Goal: Navigation & Orientation: Find specific page/section

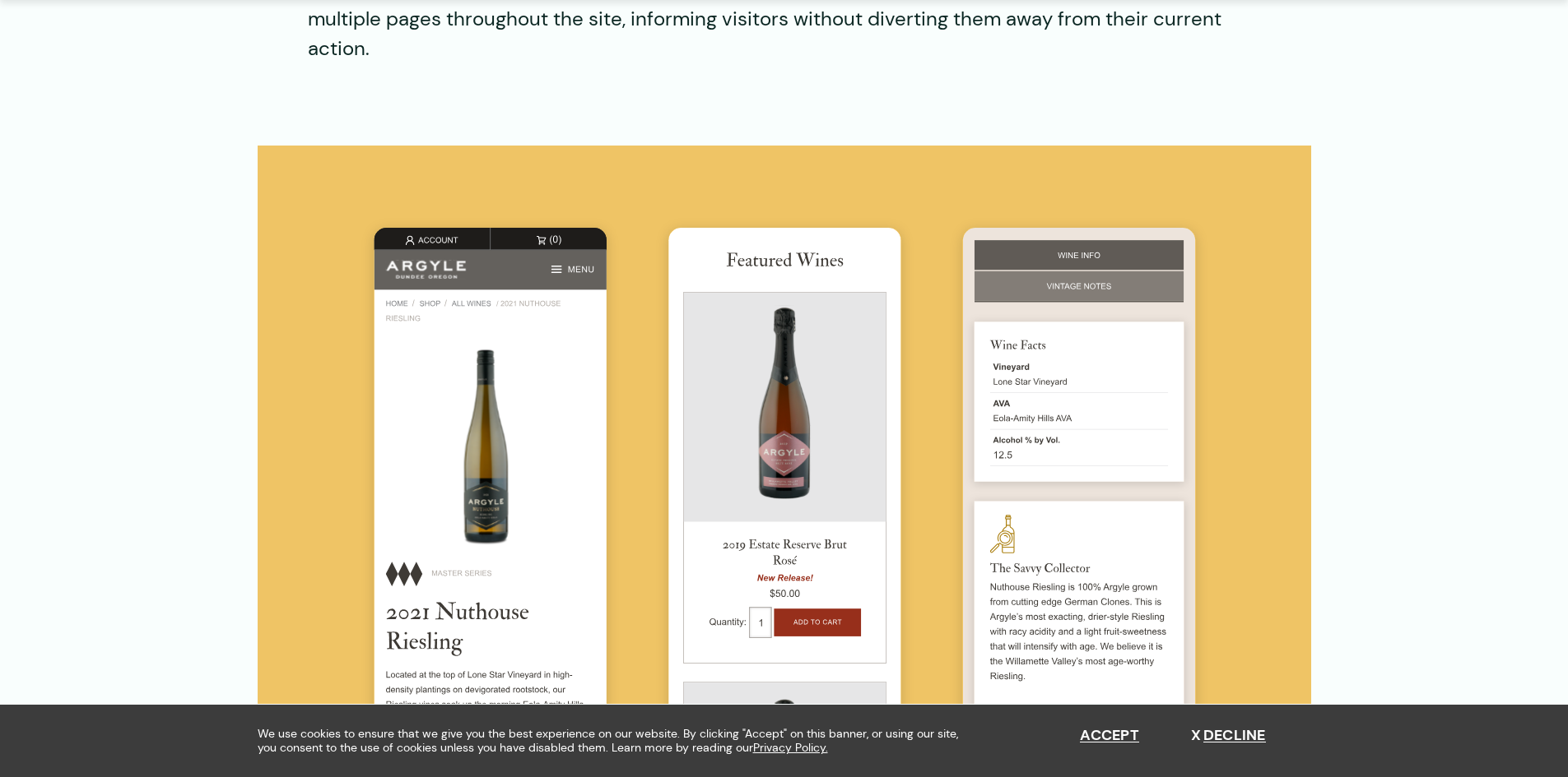
scroll to position [4759, 0]
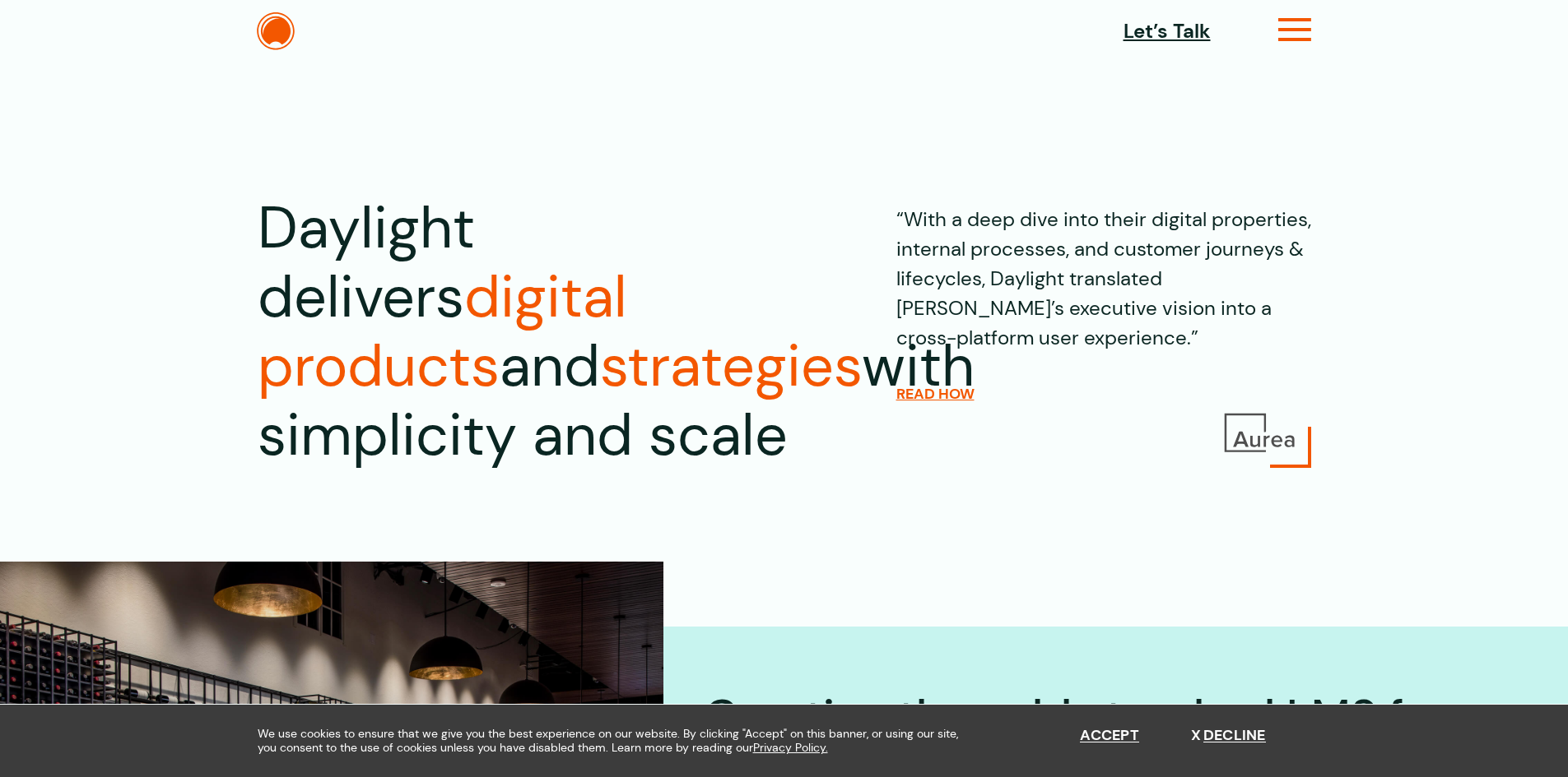
click at [1287, 31] on icon at bounding box center [1295, 37] width 34 height 17
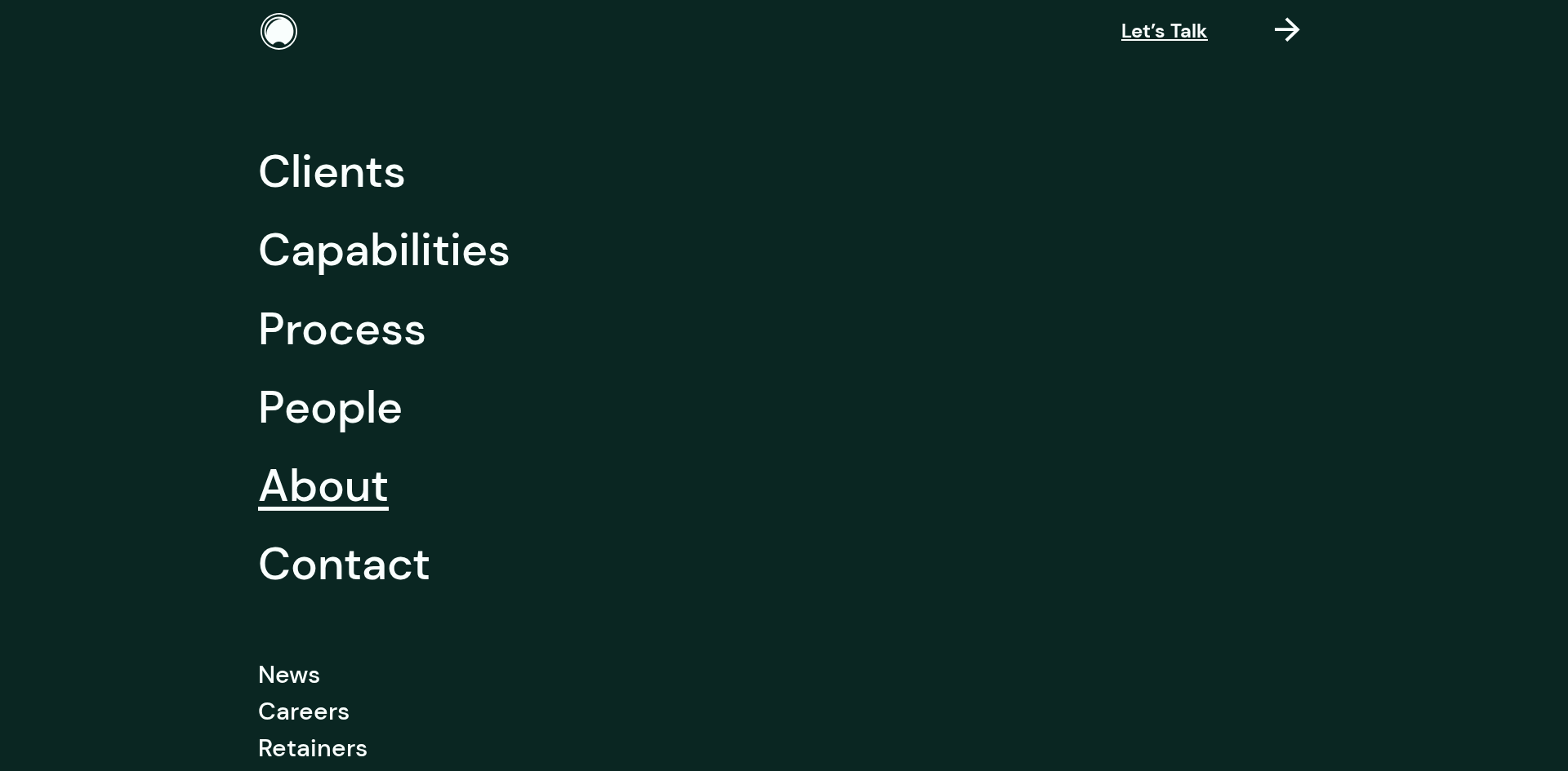
click at [270, 485] on link "About" at bounding box center [323, 485] width 131 height 78
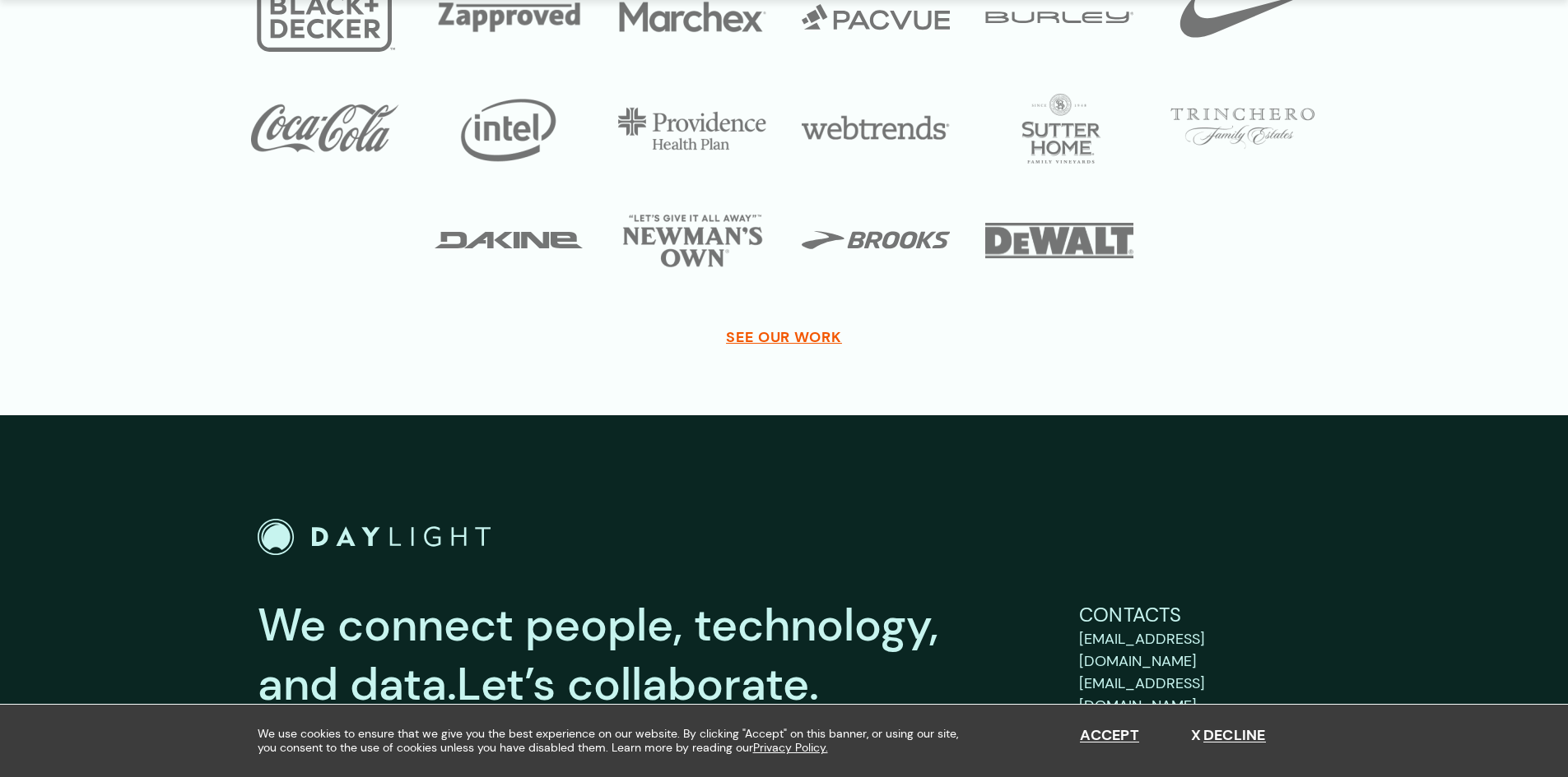
scroll to position [8288, 0]
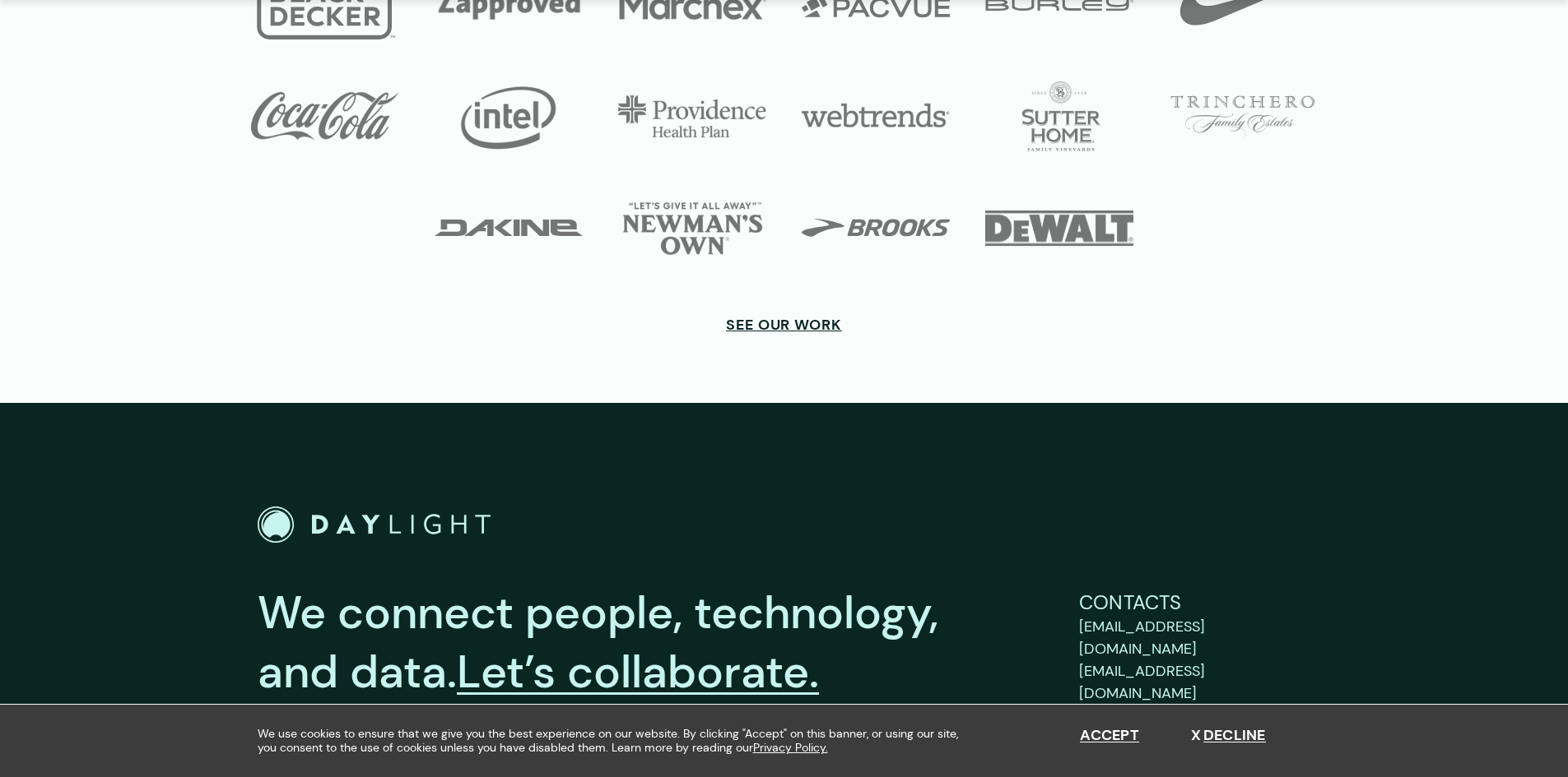
click at [791, 316] on span "See Our Work" at bounding box center [784, 325] width 116 height 18
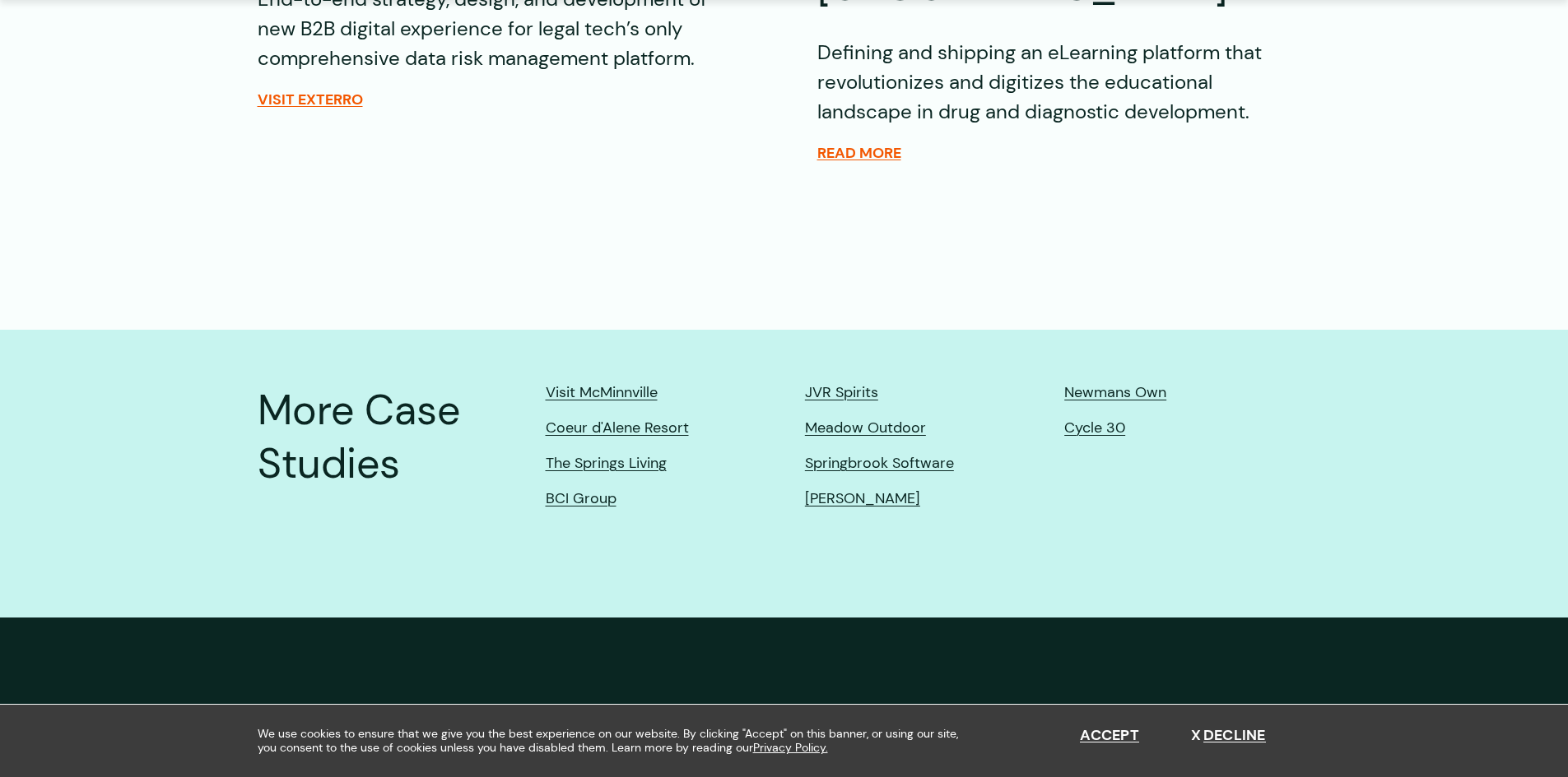
scroll to position [3783, 0]
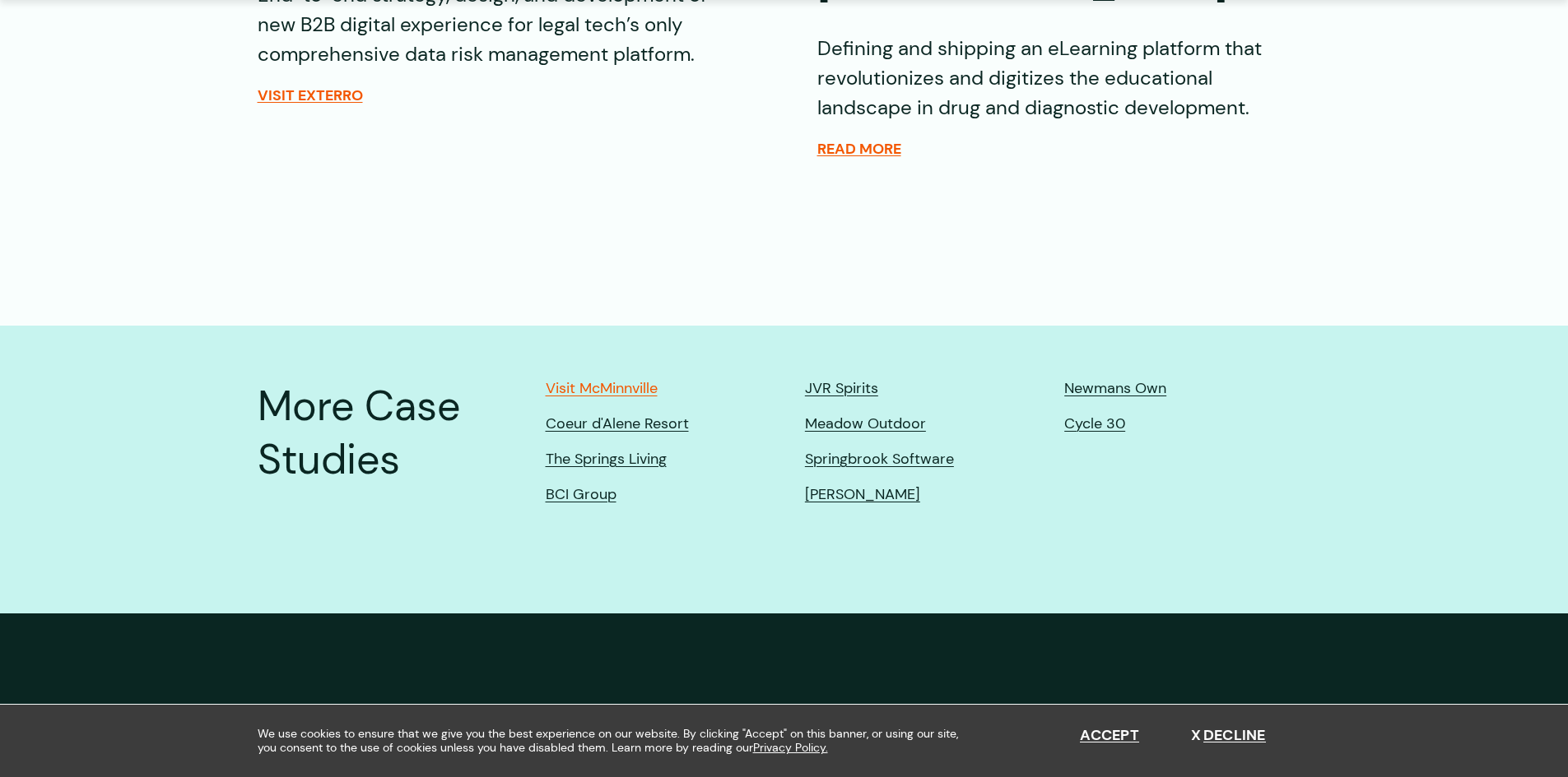
click at [613, 380] on link "Visit McMinnville" at bounding box center [602, 388] width 112 height 17
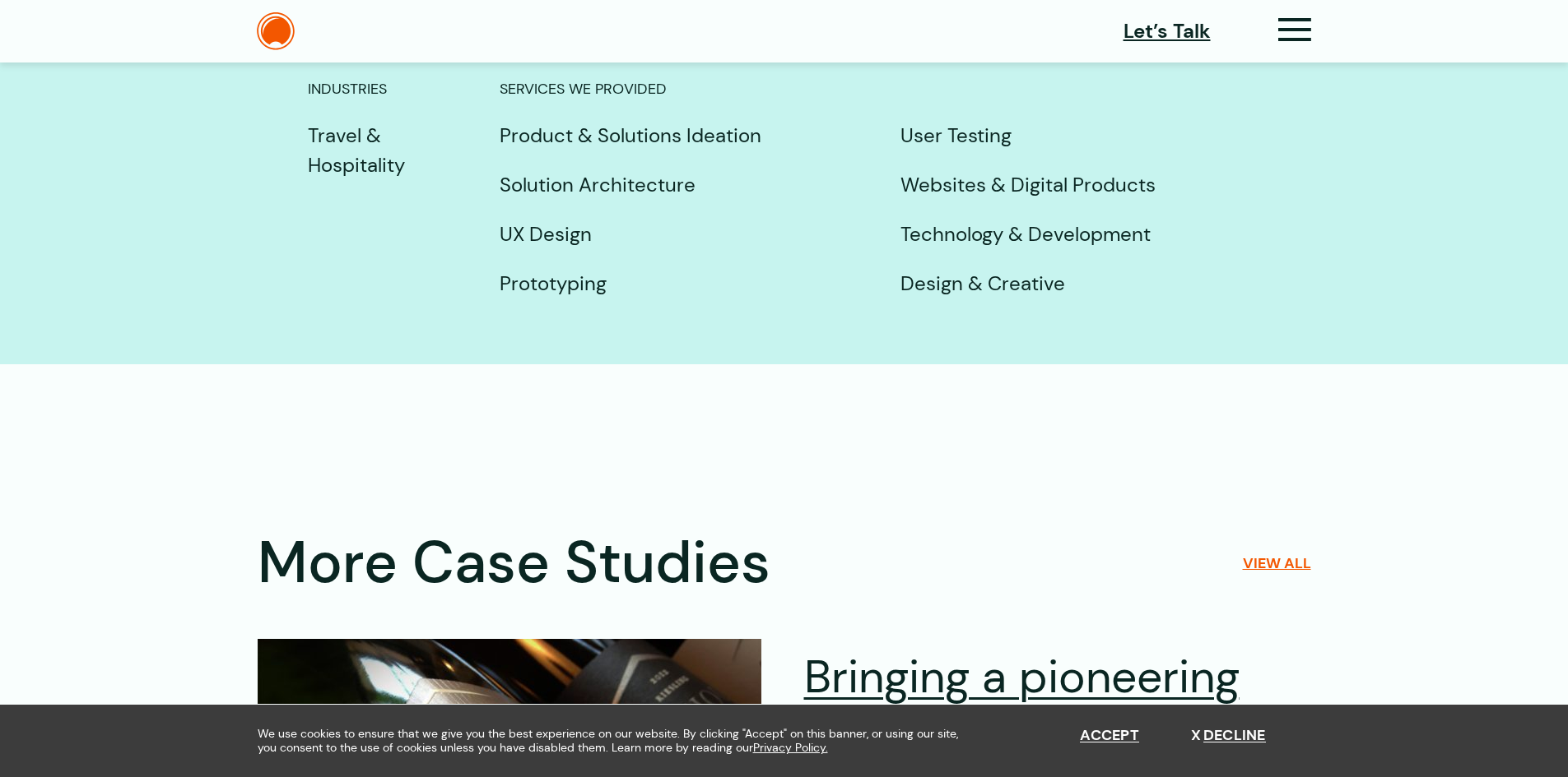
scroll to position [7320, 0]
click at [925, 270] on p "Design & Creative" at bounding box center [1081, 285] width 360 height 30
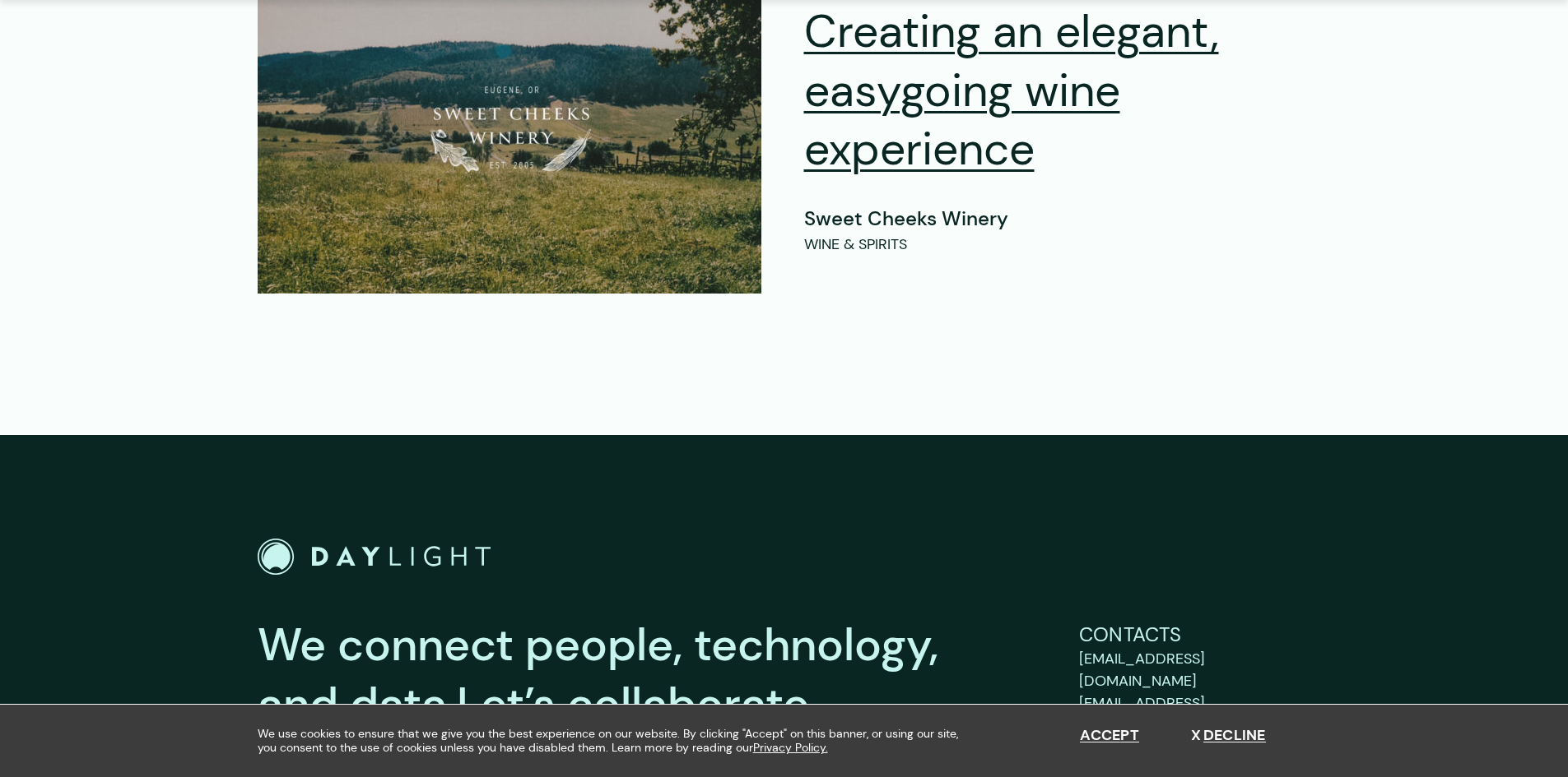
scroll to position [8394, 0]
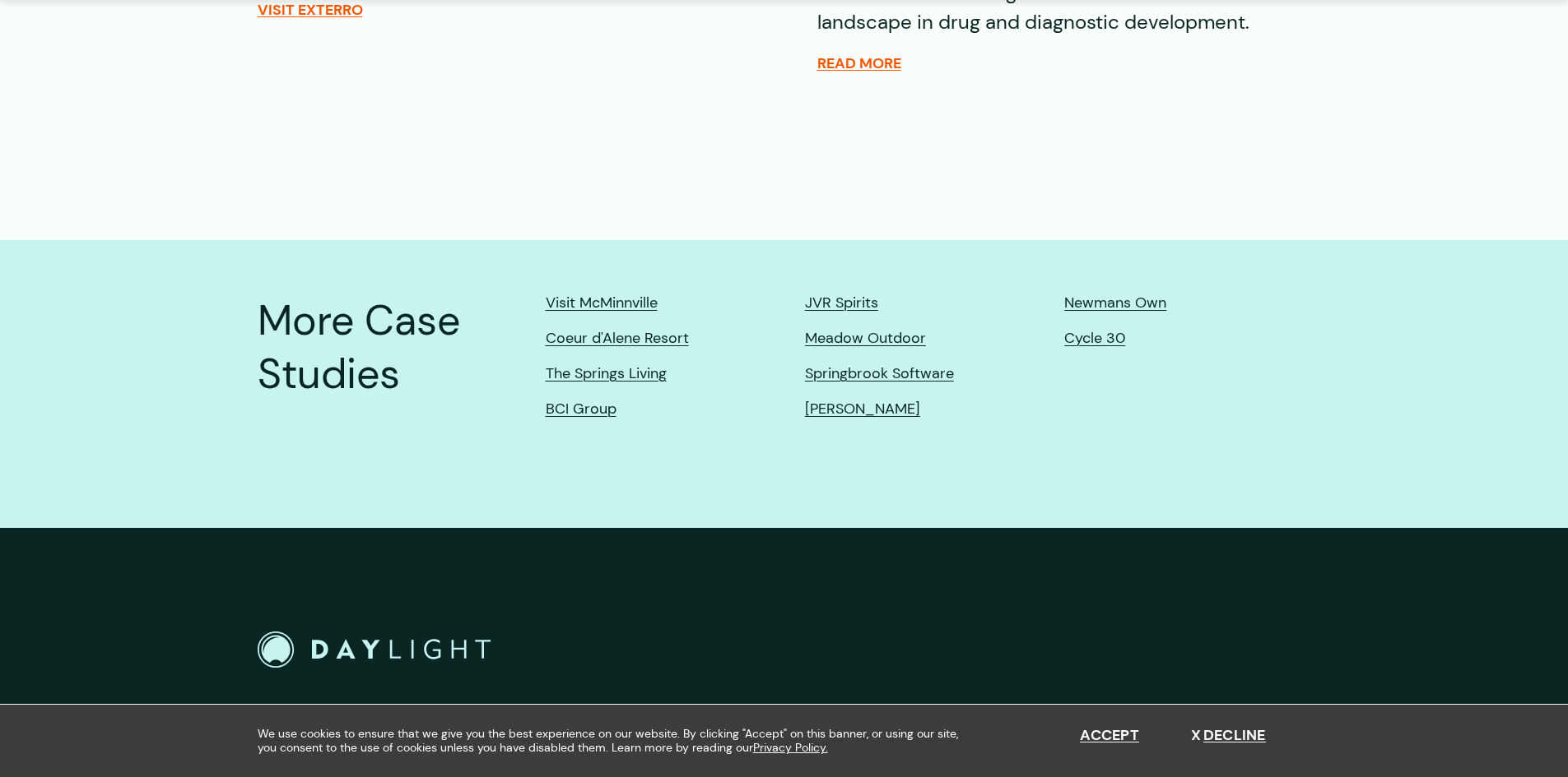
scroll to position [3902, 0]
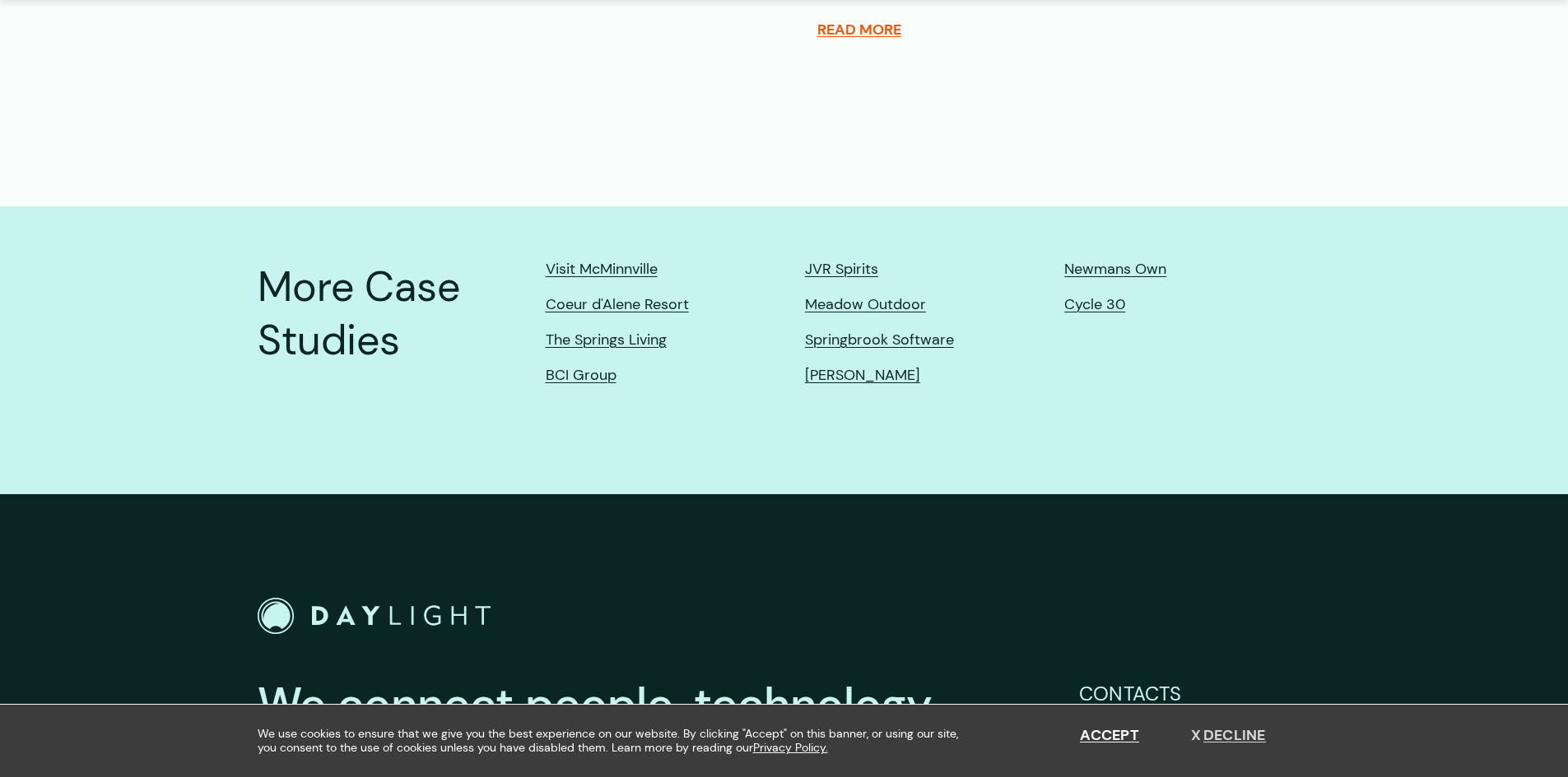
click at [1215, 739] on button "Decline" at bounding box center [1228, 736] width 75 height 18
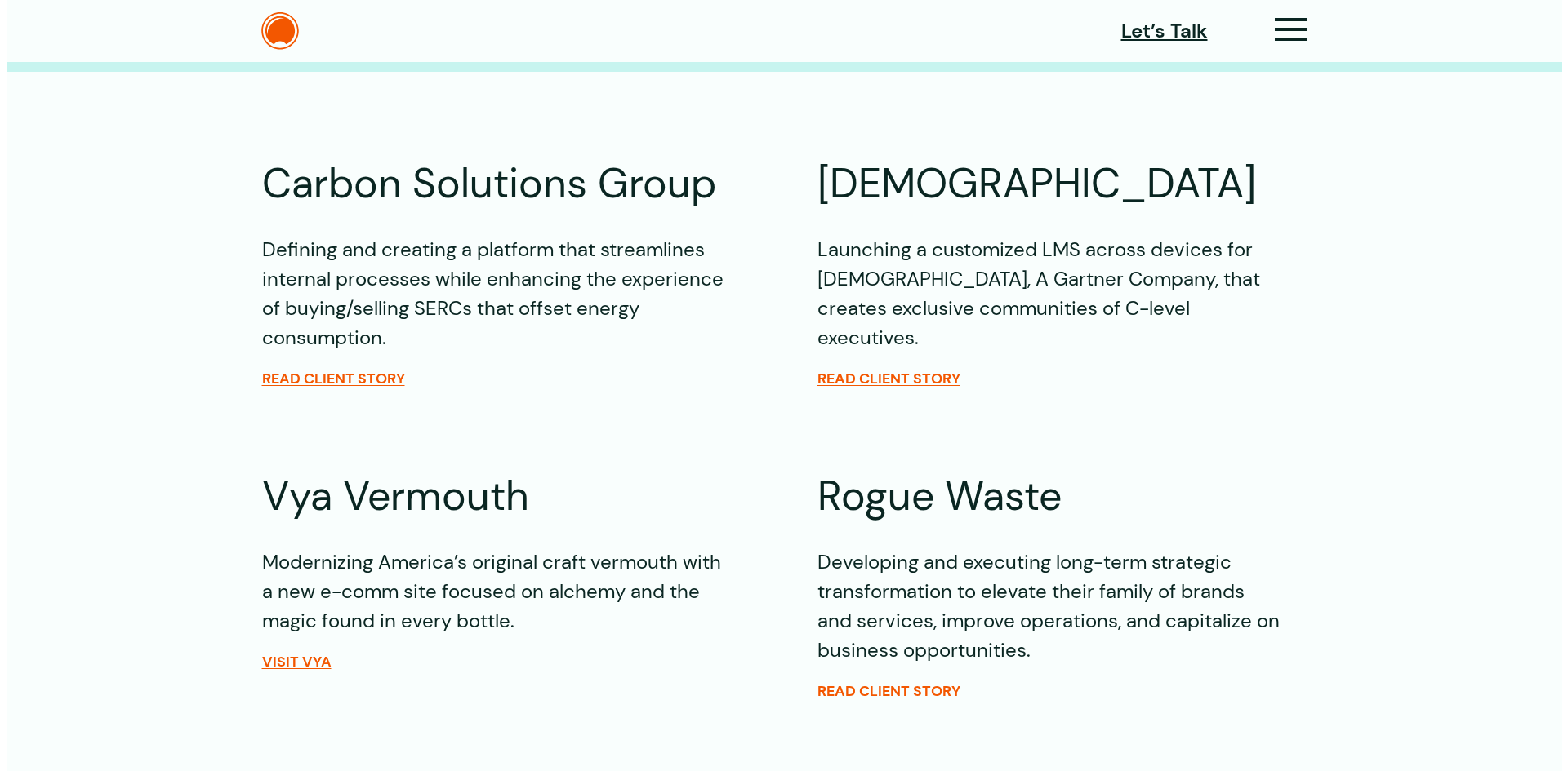
scroll to position [0, 0]
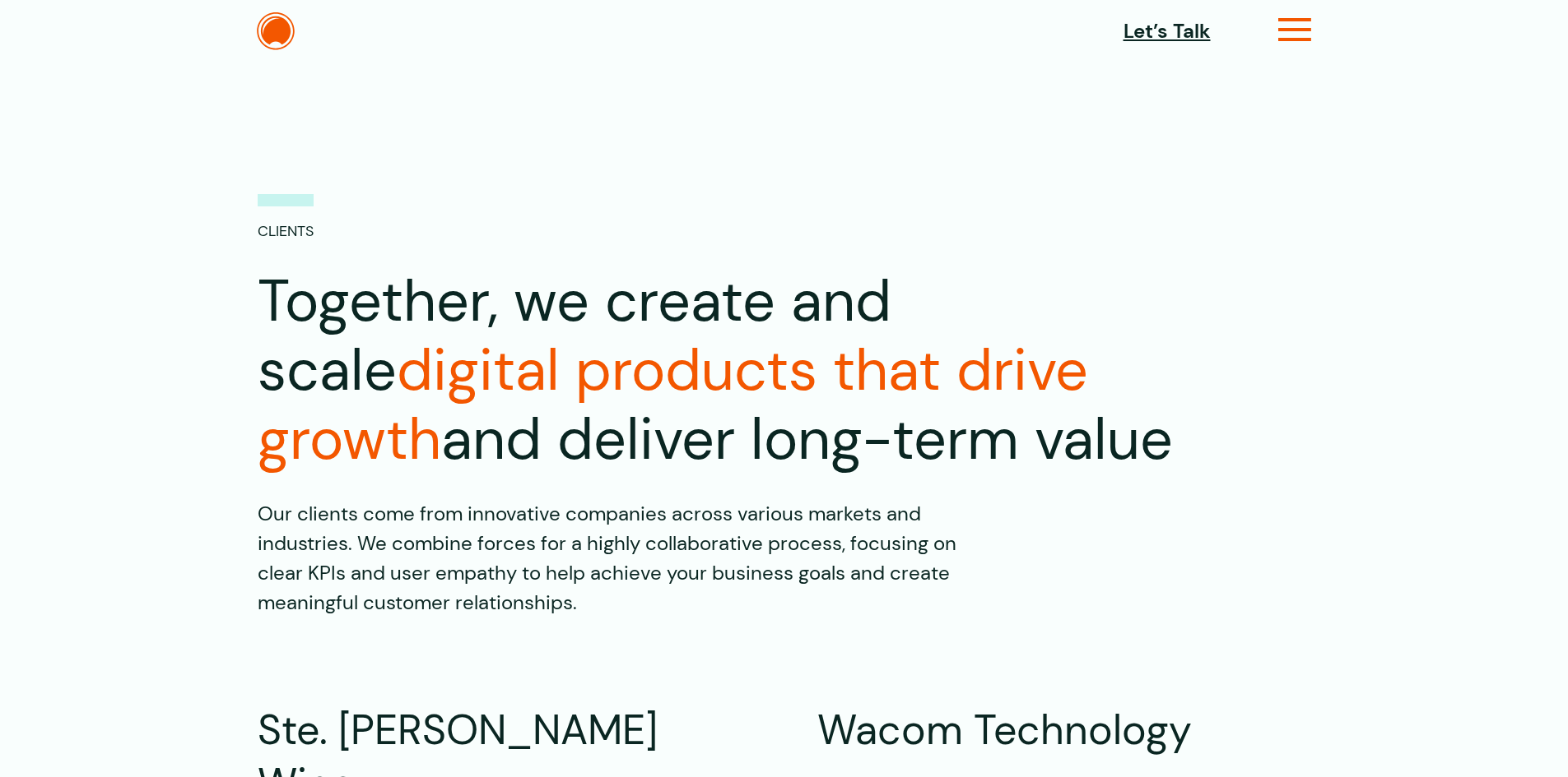
click at [1290, 36] on icon at bounding box center [1295, 37] width 34 height 17
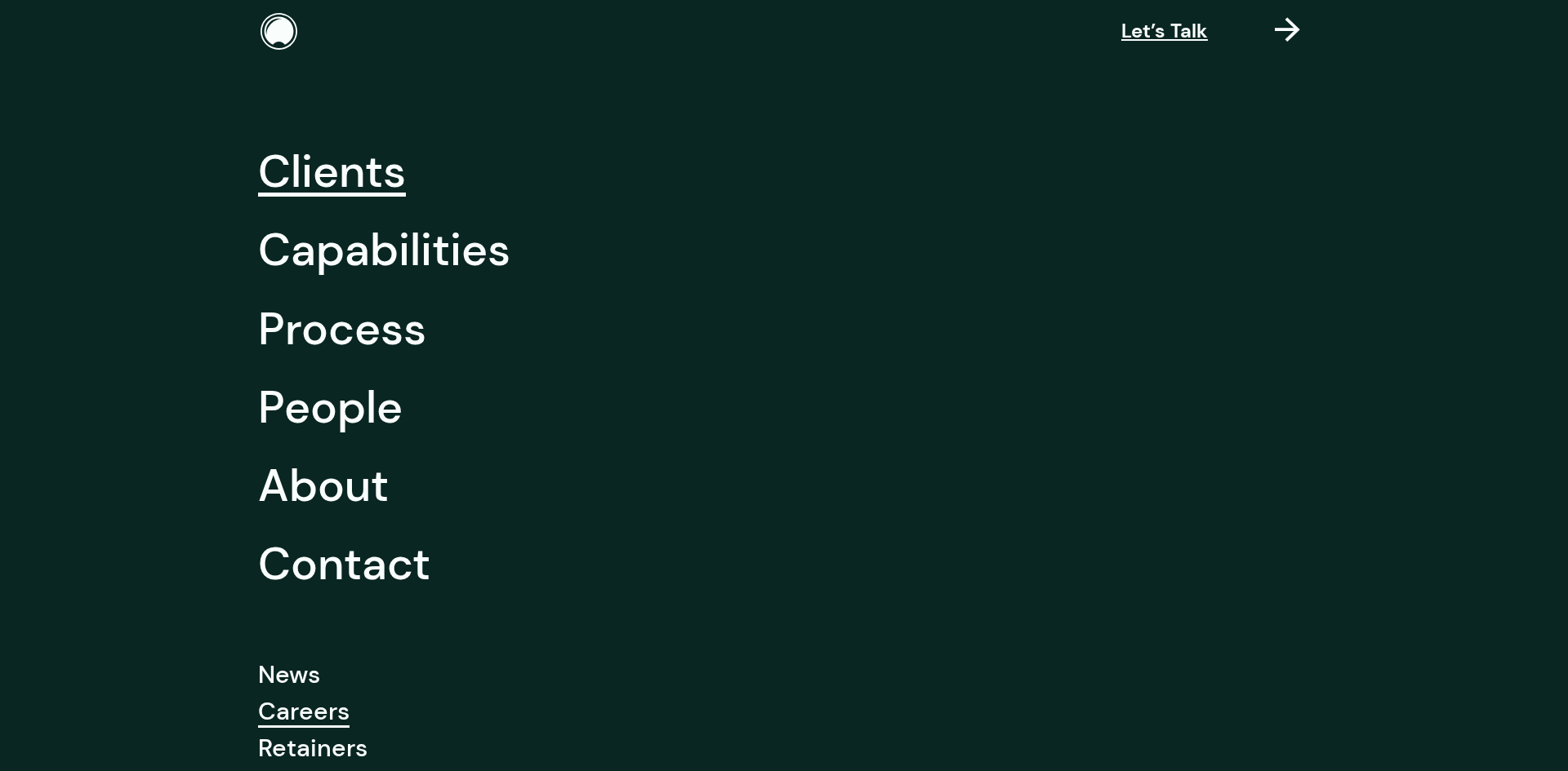
click at [270, 722] on link "Careers" at bounding box center [304, 711] width 92 height 36
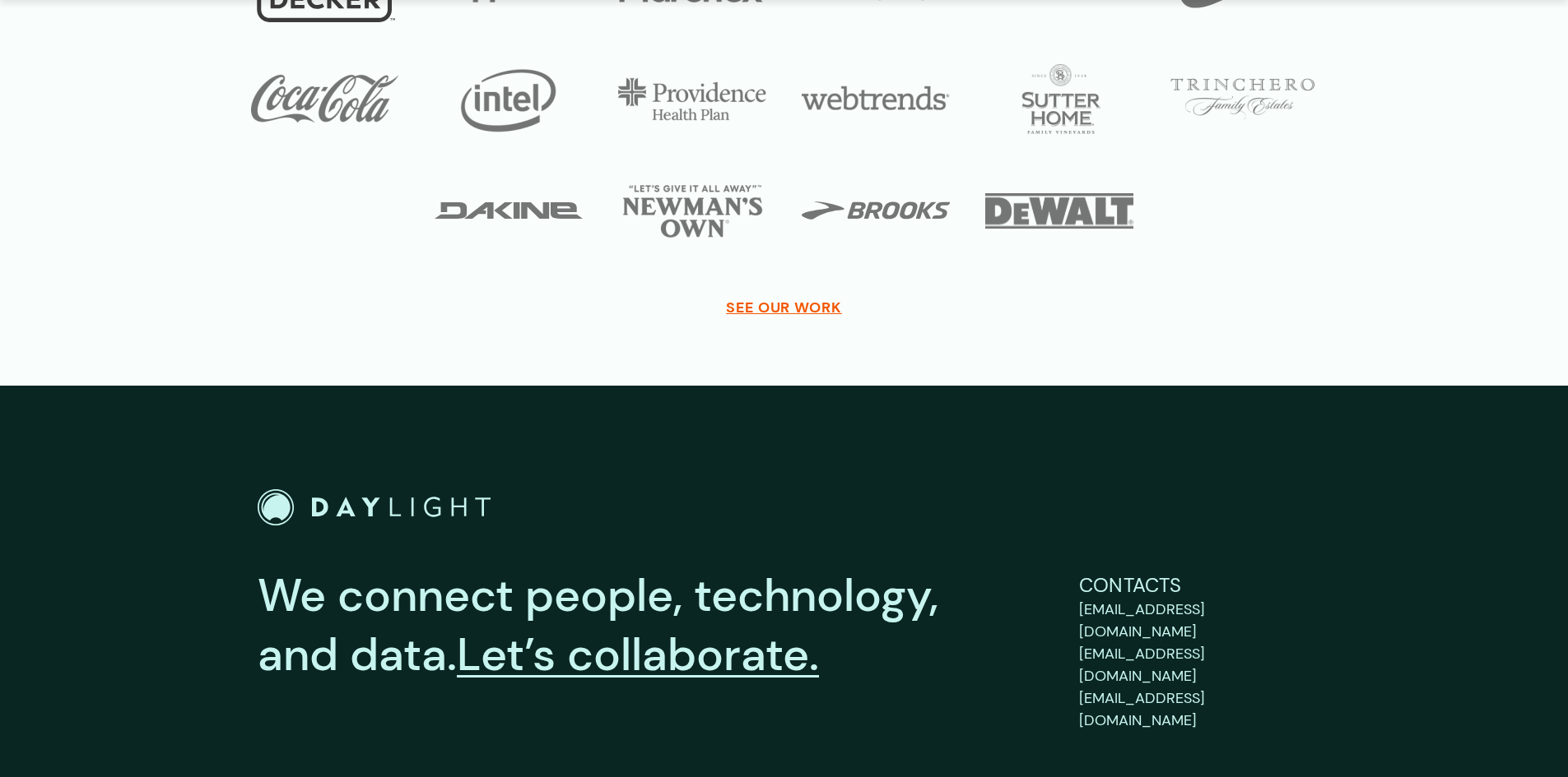
scroll to position [4909, 0]
